Goal: Browse casually

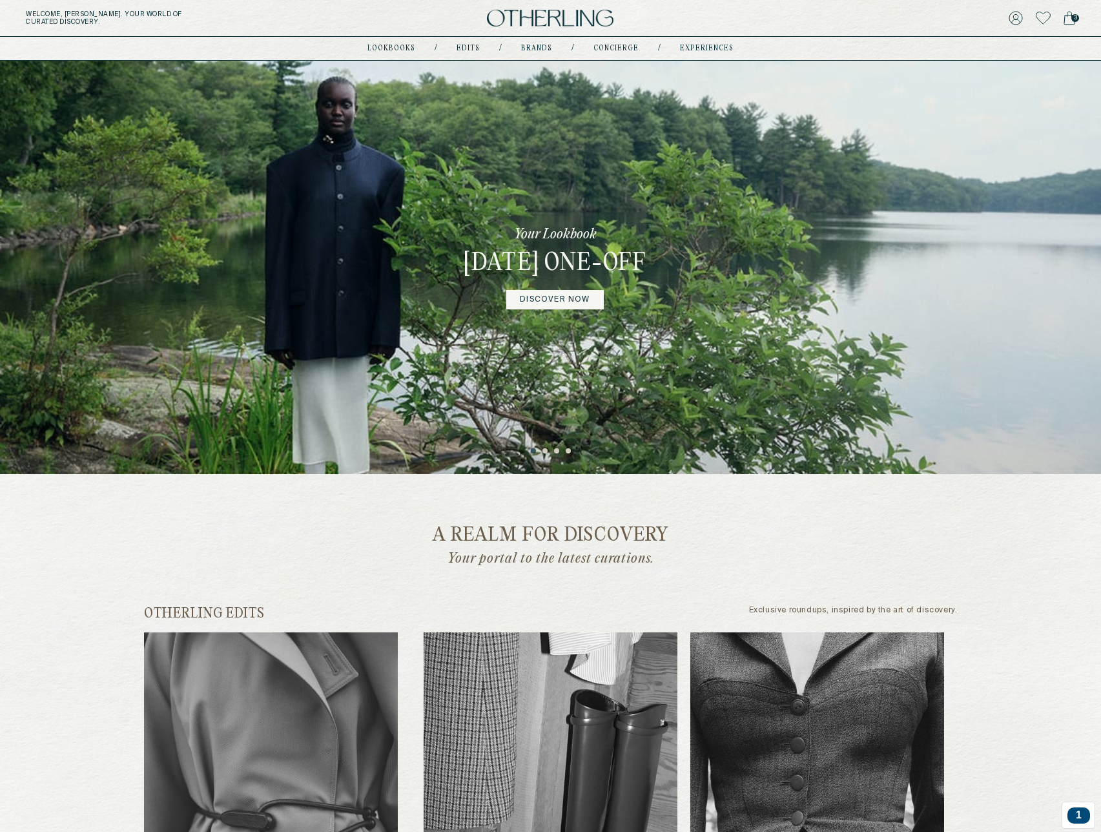
click at [543, 309] on link "DISCOVER NOW" at bounding box center [554, 299] width 97 height 19
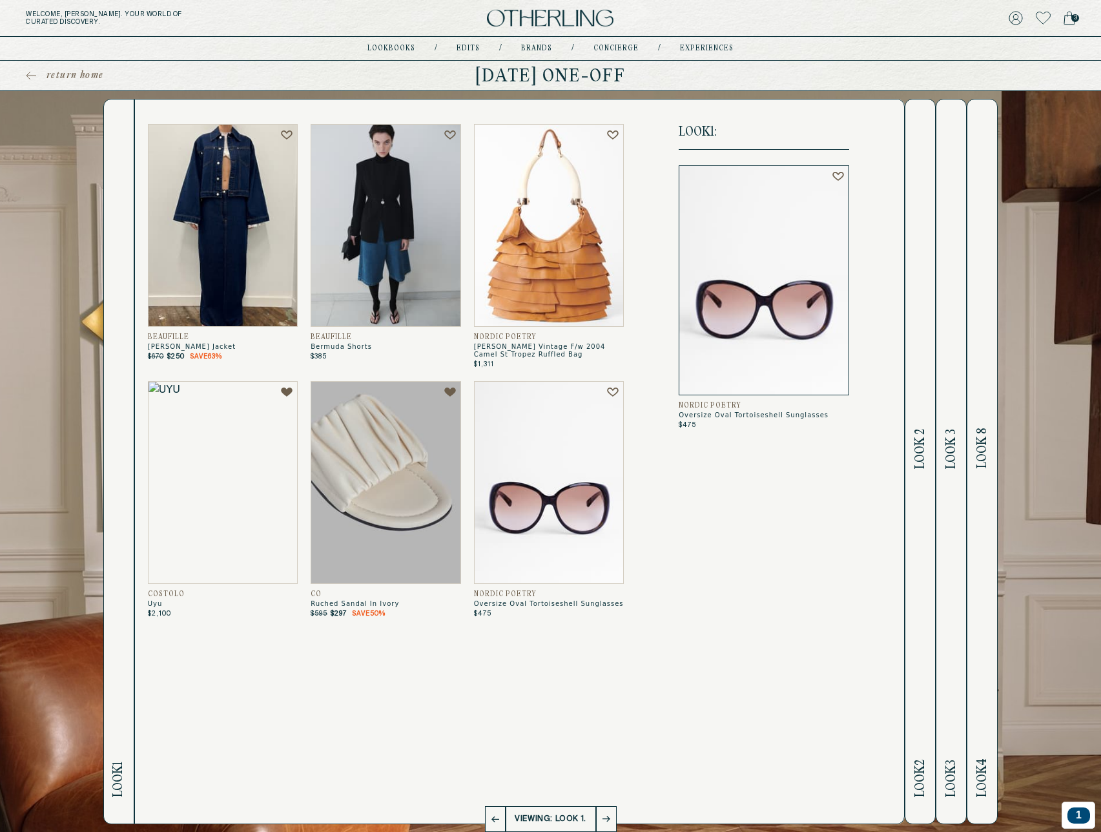
click at [928, 475] on h2 "Look 2 Look 2" at bounding box center [920, 461] width 15 height 724
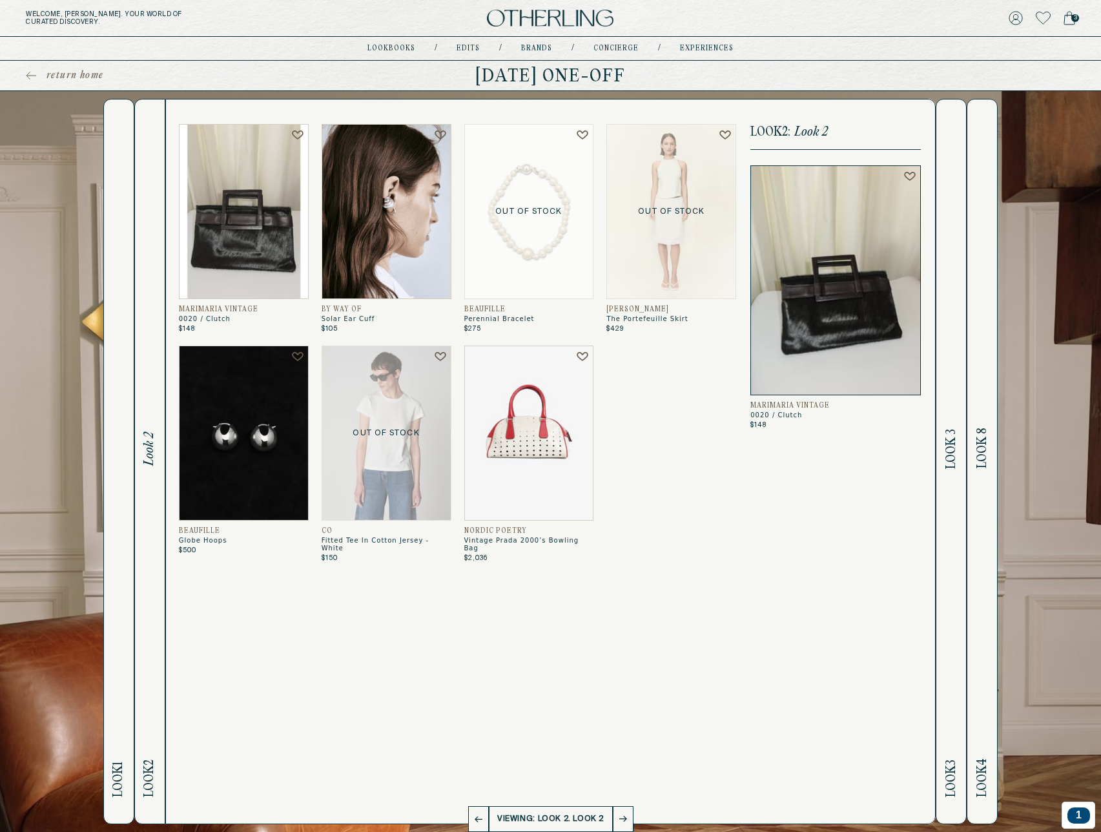
click at [227, 231] on img at bounding box center [244, 211] width 130 height 175
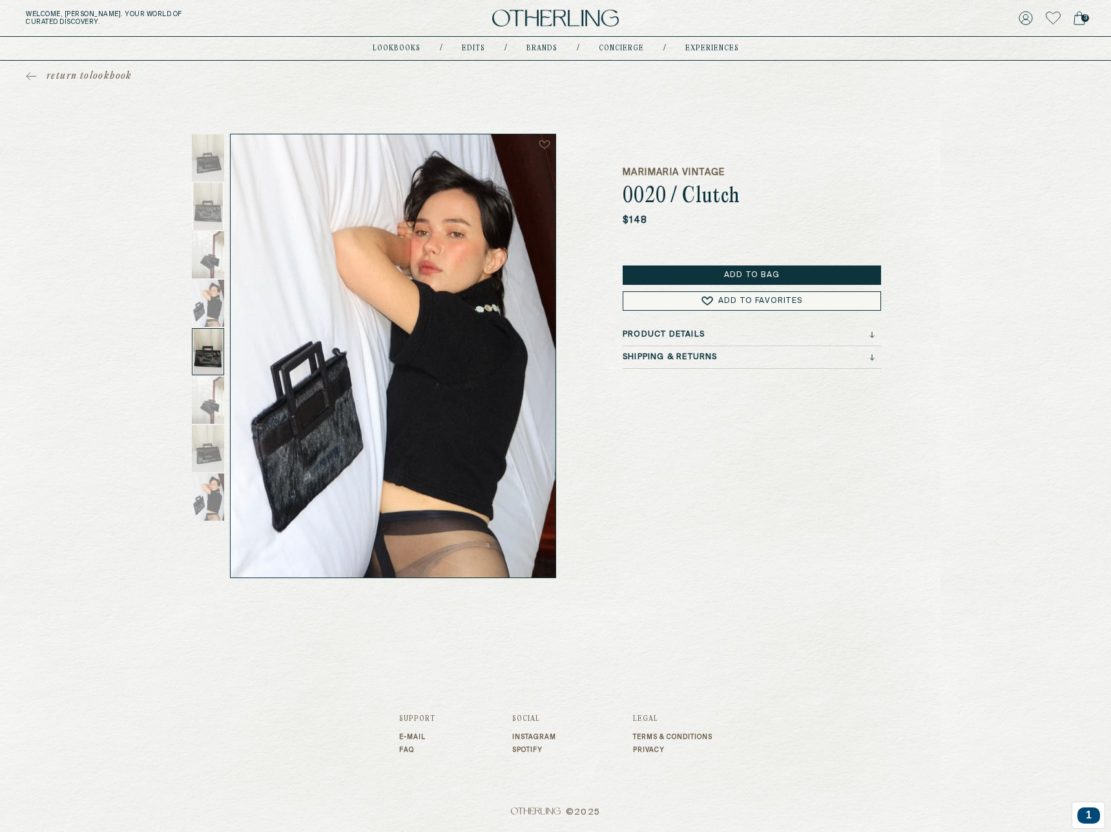
click at [118, 79] on span "return to lookbook" at bounding box center [90, 76] width 86 height 13
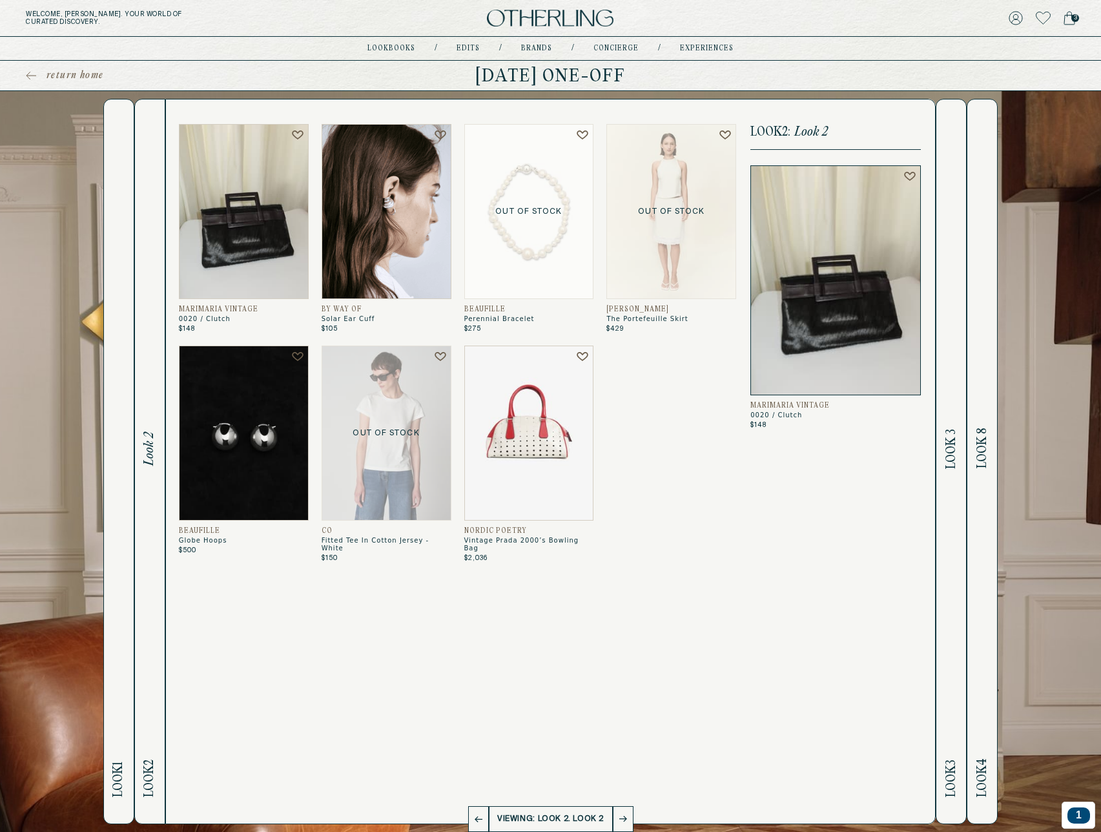
click at [342, 694] on div "Marimaria Vintage 0020 / Clutch $148 By Way Of Solar Ear Cuff $105 Out of Stock…" at bounding box center [458, 461] width 558 height 675
